Goal: Task Accomplishment & Management: Use online tool/utility

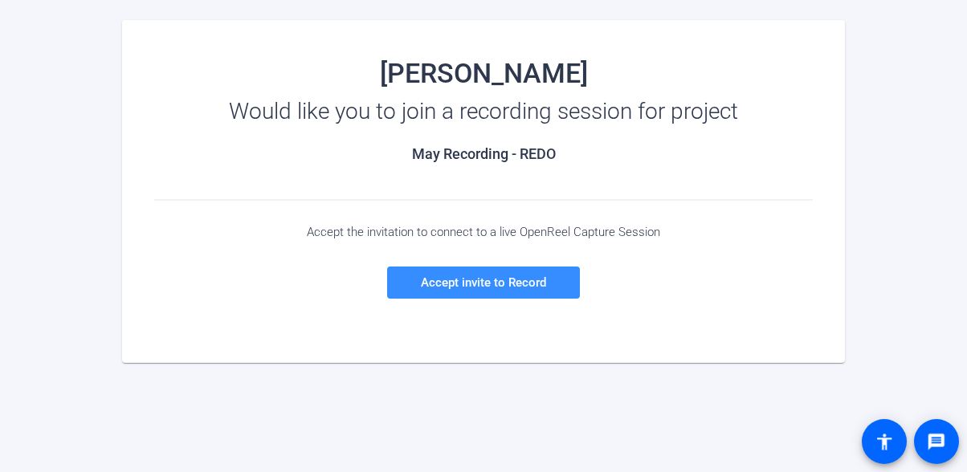
scroll to position [169, 0]
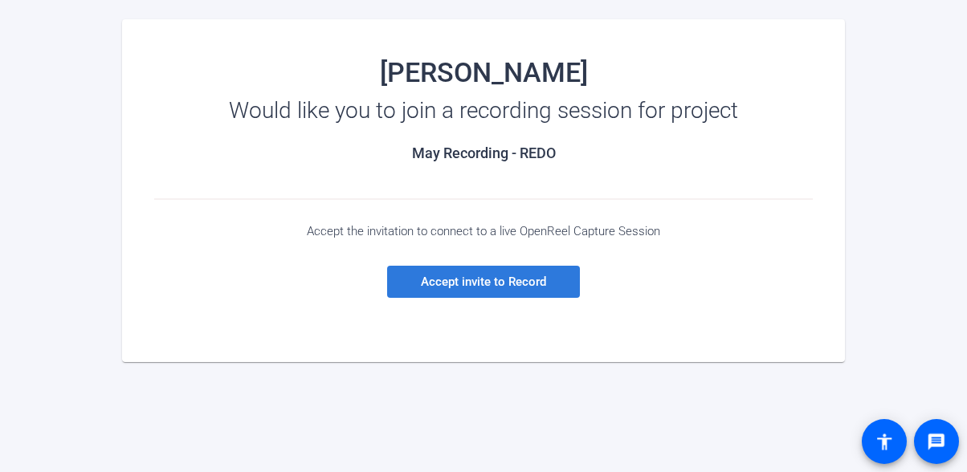
click at [516, 287] on span "Accept invite to Record" at bounding box center [483, 282] width 125 height 14
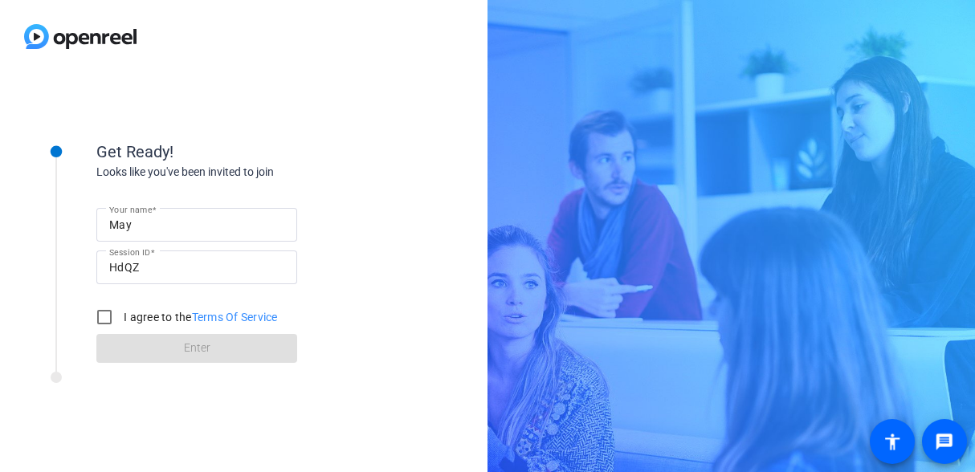
click at [144, 316] on label "I agree to the Terms Of Service" at bounding box center [198, 317] width 157 height 16
click at [120, 316] on input "I agree to the Terms Of Service" at bounding box center [104, 317] width 32 height 32
checkbox input "true"
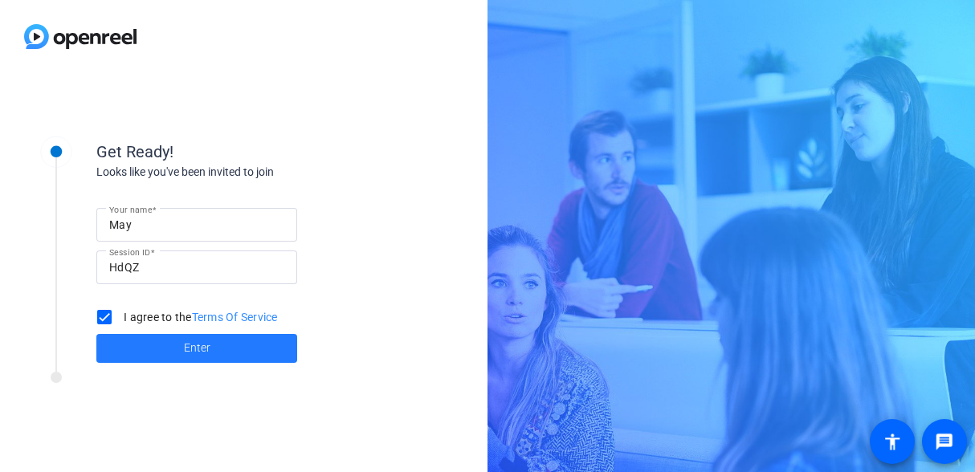
click at [251, 345] on span at bounding box center [196, 348] width 201 height 39
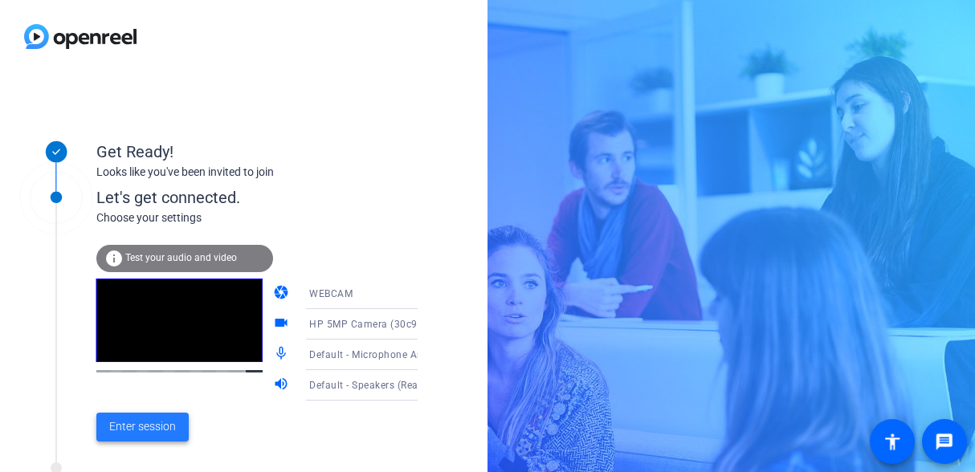
click at [161, 431] on span "Enter session" at bounding box center [142, 426] width 67 height 17
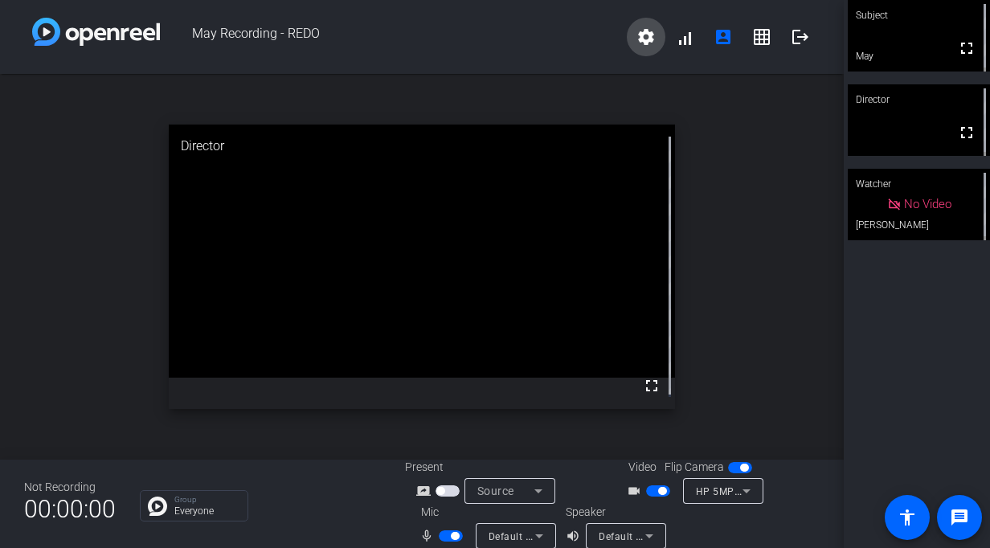
click at [637, 49] on span at bounding box center [646, 37] width 39 height 39
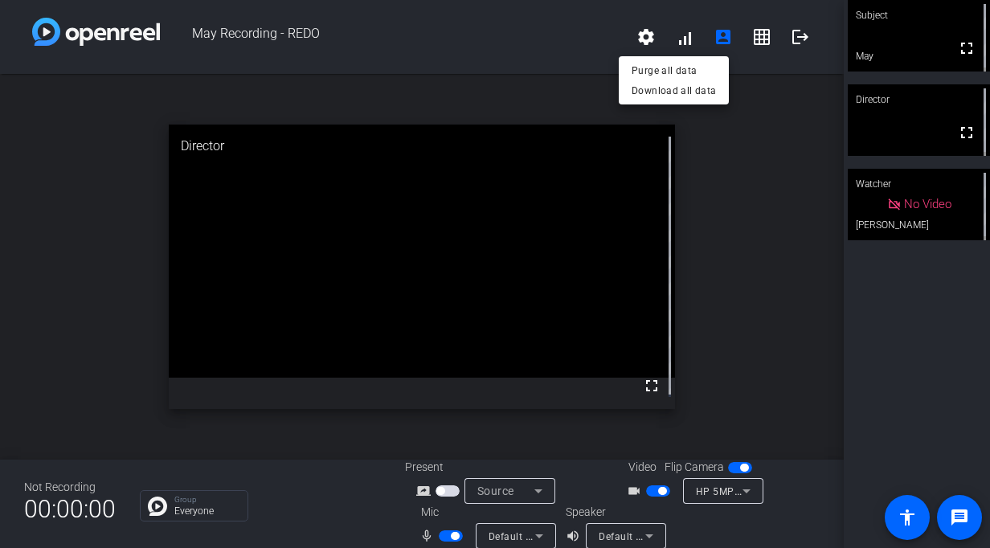
click at [799, 255] on div at bounding box center [495, 274] width 990 height 548
click at [940, 358] on div "Subject fullscreen May Director fullscreen Watcher No Video [PERSON_NAME]" at bounding box center [916, 274] width 146 height 548
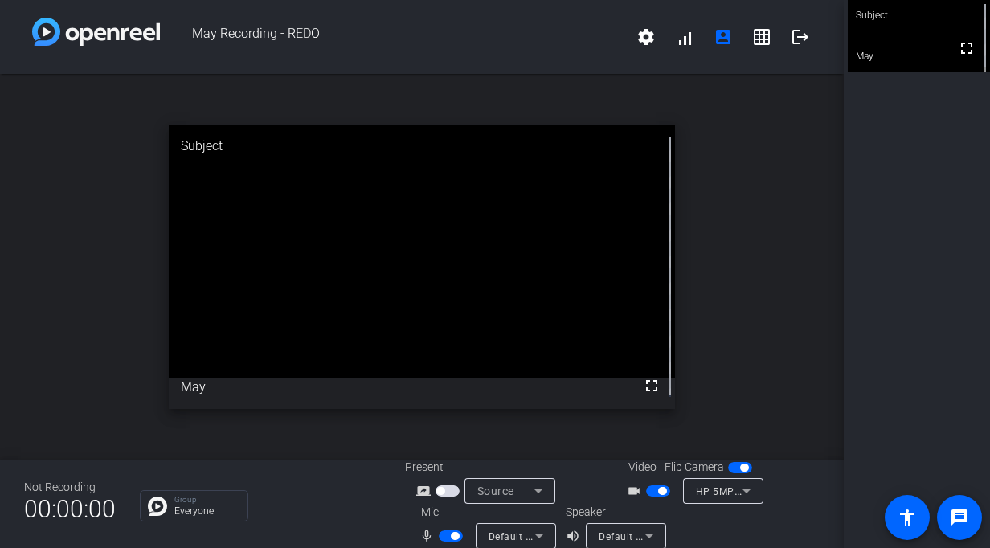
click at [382, 471] on div "Not Recording 00:00:00 Group Everyone Present screen_share_outline Source Video…" at bounding box center [421, 503] width 843 height 88
click at [790, 42] on mat-icon "logout" at bounding box center [799, 36] width 19 height 19
